Goal: Task Accomplishment & Management: Use online tool/utility

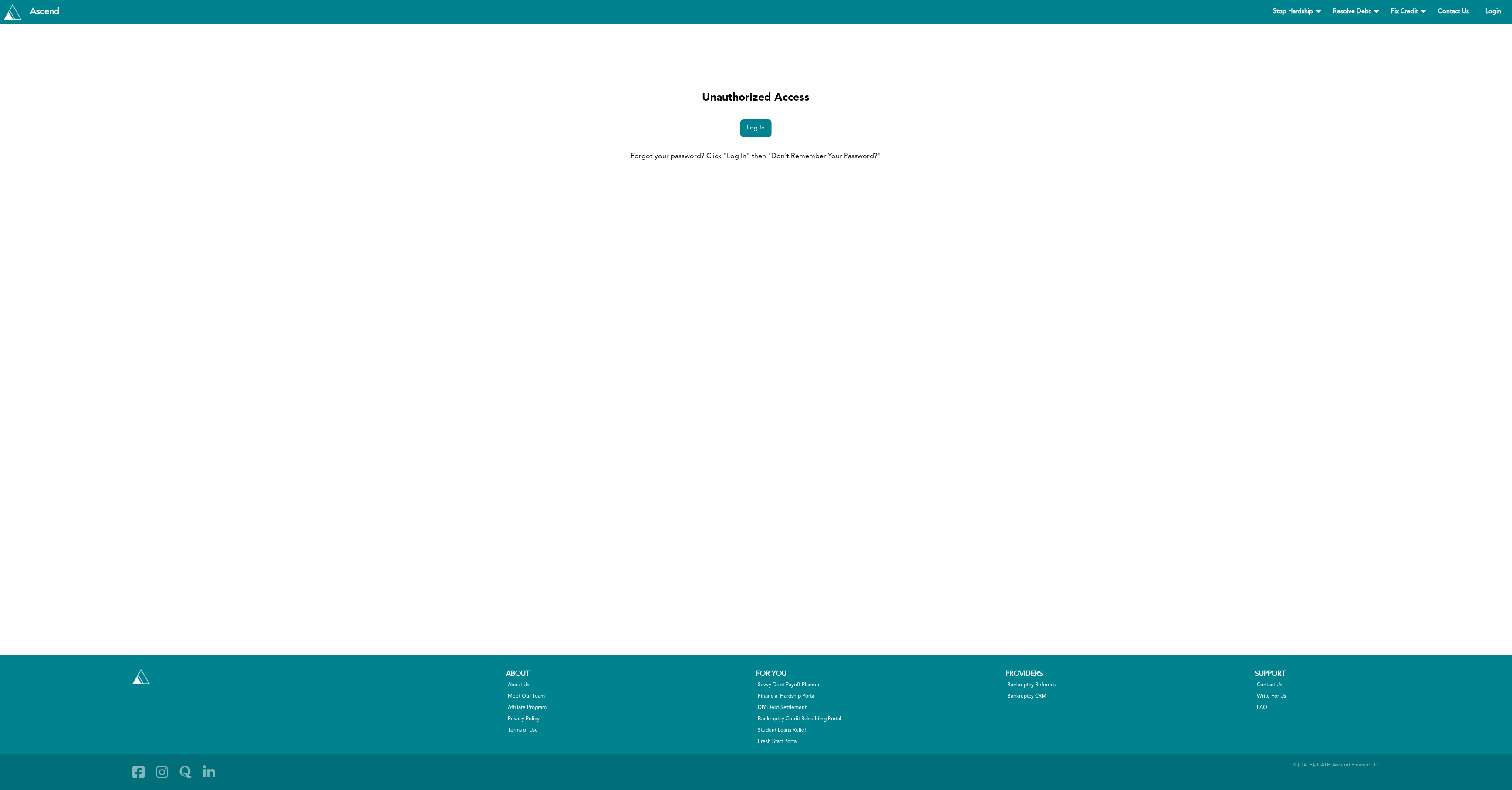
click at [739, 136] on div "Log In" at bounding box center [756, 128] width 995 height 18
click at [745, 132] on link "Log In" at bounding box center [756, 128] width 31 height 18
